Goal: Task Accomplishment & Management: Use online tool/utility

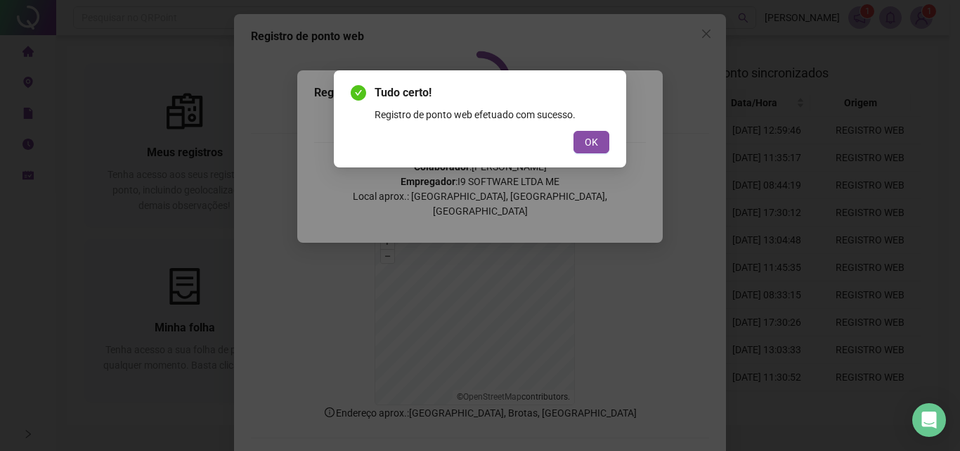
scroll to position [63, 0]
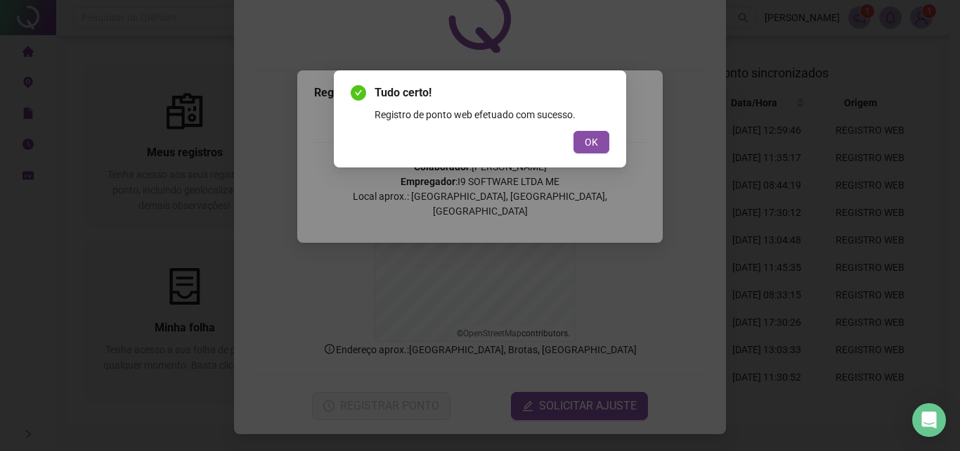
click at [0, 215] on div "Tudo certo! Registro de ponto web efetuado com sucesso. OK" at bounding box center [480, 225] width 960 height 451
click at [584, 139] on button "OK" at bounding box center [592, 142] width 36 height 22
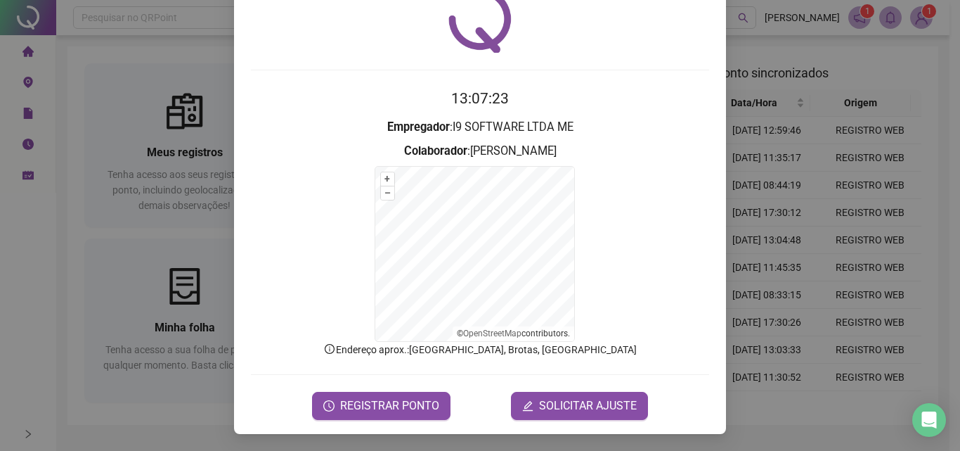
drag, startPoint x: 15, startPoint y: 425, endPoint x: 89, endPoint y: 368, distance: 93.1
click at [27, 420] on div "Registro de ponto web 13:07:23 Empregador : I9 SOFTWARE LTDA ME Colaborador : […" at bounding box center [480, 225] width 960 height 451
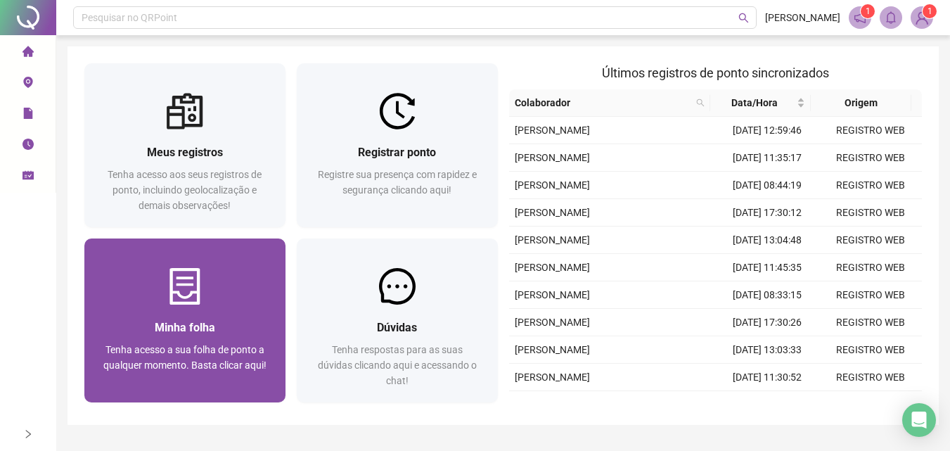
click at [111, 327] on div "Minha folha" at bounding box center [184, 327] width 167 height 18
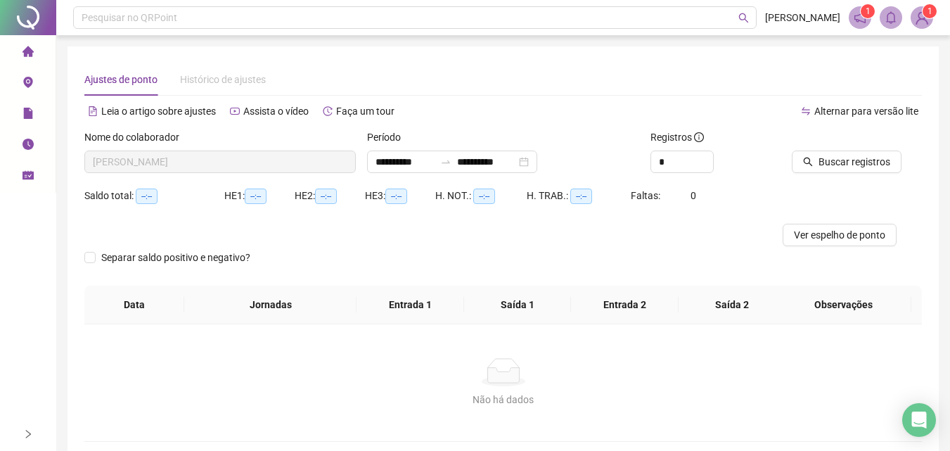
type input "**********"
click at [28, 60] on span "home" at bounding box center [27, 53] width 11 height 28
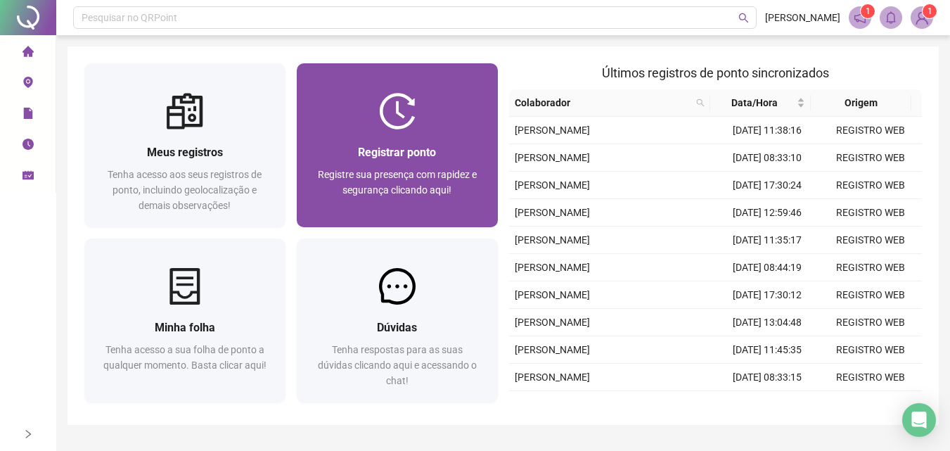
click at [413, 128] on img at bounding box center [397, 111] width 37 height 37
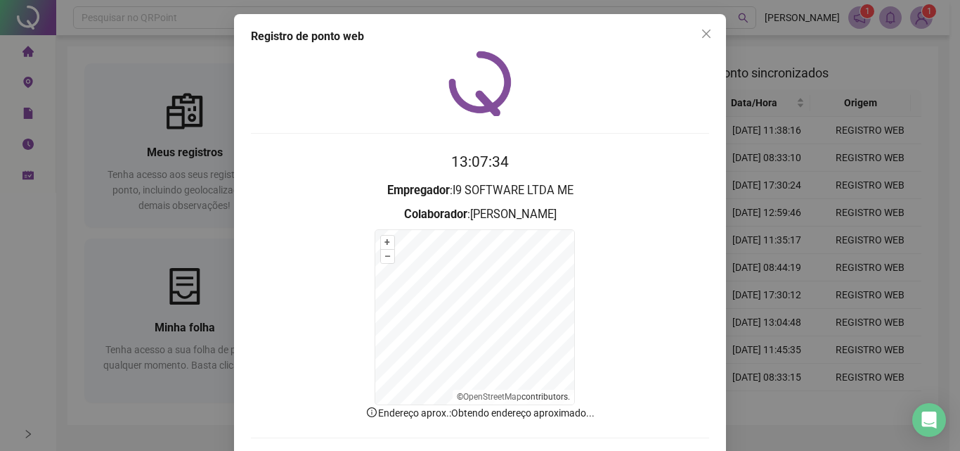
scroll to position [63, 0]
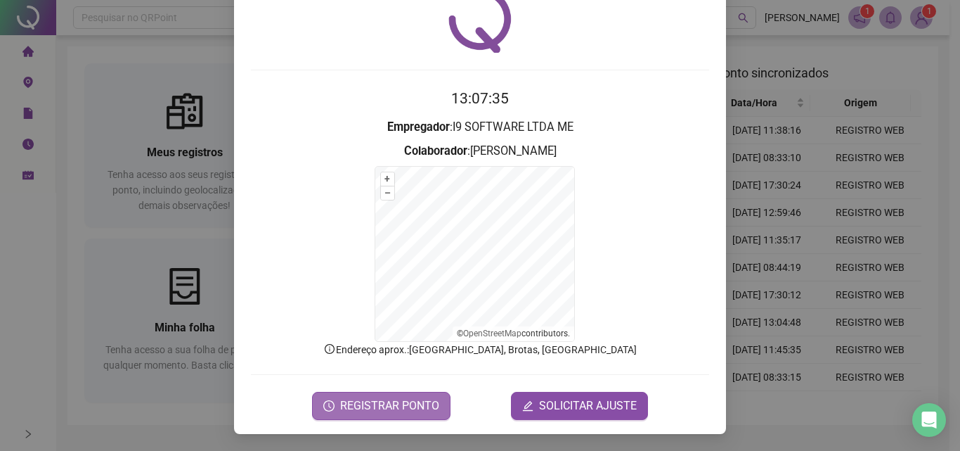
click at [356, 404] on span "REGISTRAR PONTO" at bounding box center [389, 405] width 99 height 17
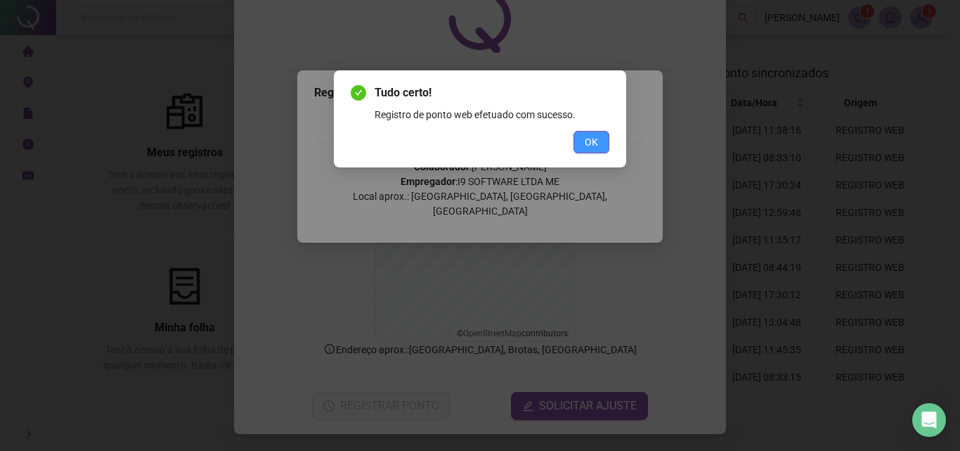
drag, startPoint x: 595, startPoint y: 147, endPoint x: 581, endPoint y: 141, distance: 15.1
click at [595, 146] on span "OK" at bounding box center [591, 141] width 13 height 15
